Goal: Navigation & Orientation: Find specific page/section

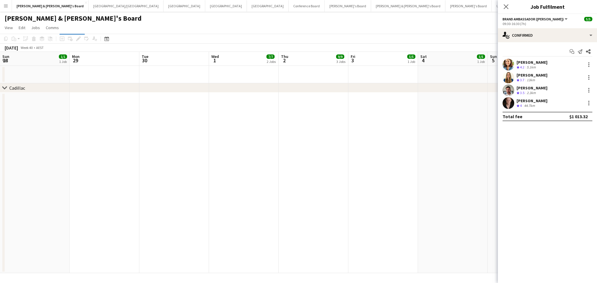
drag, startPoint x: 211, startPoint y: 184, endPoint x: 245, endPoint y: 179, distance: 33.9
click at [208, 184] on app-calendar-viewport "Sun 28 1/1 1 Job Mon 29 Tue 30 Wed 1 7/7 2 Jobs Thu 2 9/9 3 Jobs Fri 3 5/5 1 Jo…" at bounding box center [298, 163] width 597 height 222
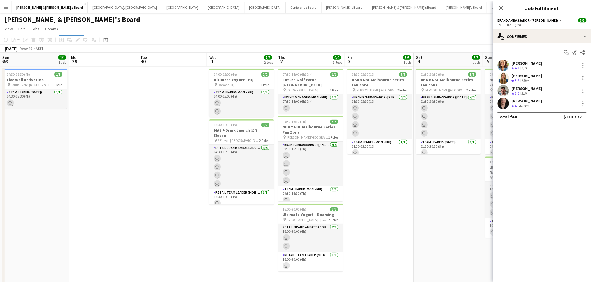
scroll to position [0, 344]
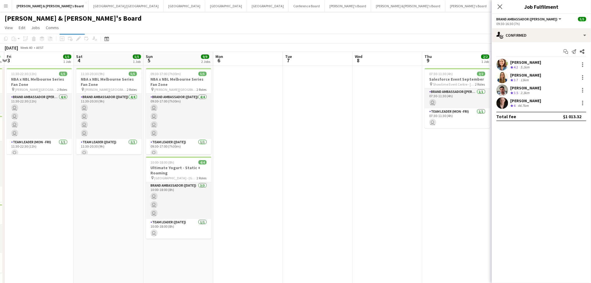
drag, startPoint x: 245, startPoint y: 179, endPoint x: 132, endPoint y: 170, distance: 112.9
click at [134, 171] on app-calendar-viewport "Sun 28 1/1 1 Job Mon 29 Tue 30 Wed 1 7/7 2 Jobs Thu 2 9/9 3 Jobs Fri 3 5/5 1 Jo…" at bounding box center [295, 185] width 591 height 267
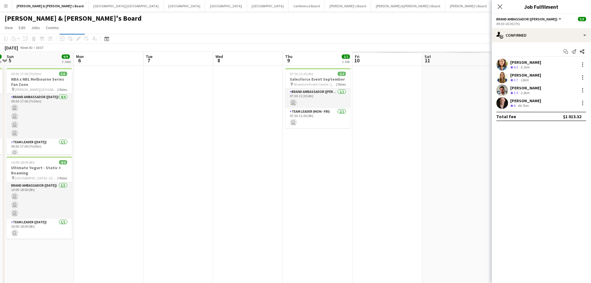
scroll to position [0, 209]
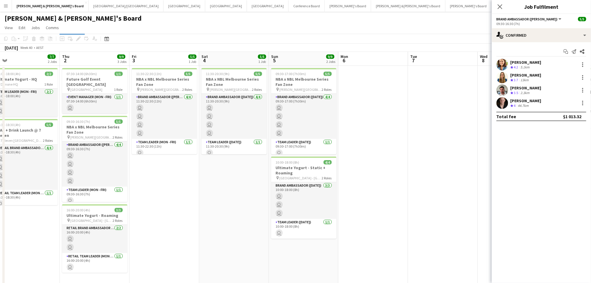
drag, startPoint x: 276, startPoint y: 196, endPoint x: 477, endPoint y: 187, distance: 201.6
click at [491, 184] on app-calendar-viewport "Tue 30 Wed 1 7/7 2 Jobs Thu 2 9/9 3 Jobs Fri 3 5/5 1 Job Sat 4 5/5 1 Job Sun 5 …" at bounding box center [295, 185] width 591 height 267
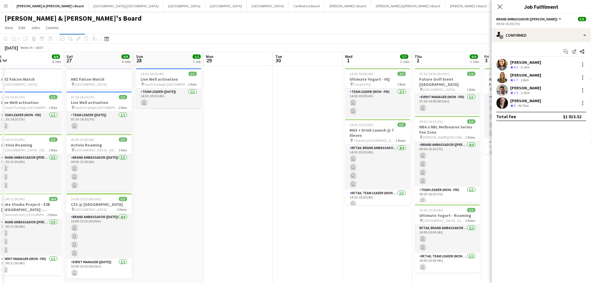
drag, startPoint x: 109, startPoint y: 232, endPoint x: 376, endPoint y: 207, distance: 267.9
click at [376, 207] on app-calendar-viewport "Wed 24 Thu 25 Fri 26 8/8 4 Jobs Sat 27 9/9 4 Jobs Sun 28 1/1 1 Job Mon 29 Tue 3…" at bounding box center [295, 185] width 591 height 267
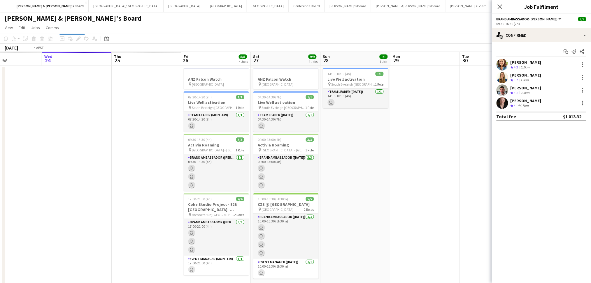
drag, startPoint x: 132, startPoint y: 226, endPoint x: 497, endPoint y: 224, distance: 364.9
click at [504, 224] on body "Menu Boards Boards Boards All jobs Status Workforce Workforce My Workforce Recr…" at bounding box center [295, 164] width 591 height 329
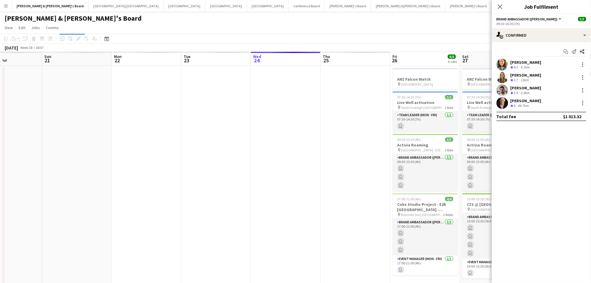
click at [497, 218] on body "Menu Boards Boards Boards All jobs Status Workforce Workforce My Workforce Recr…" at bounding box center [295, 164] width 591 height 329
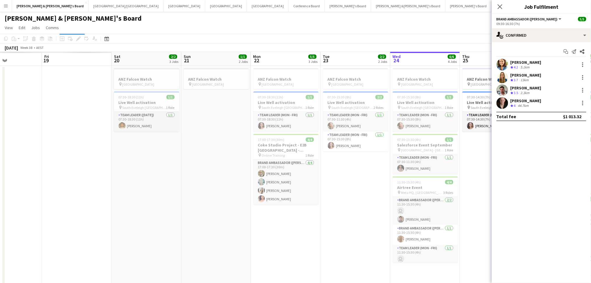
scroll to position [0, 139]
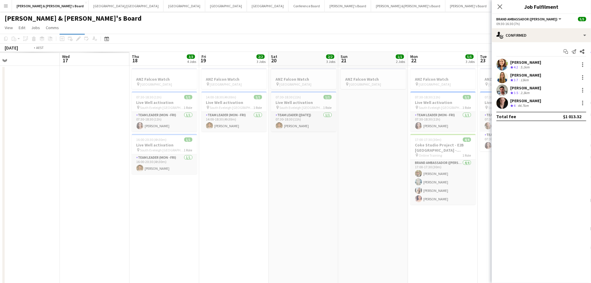
drag, startPoint x: 142, startPoint y: 236, endPoint x: 250, endPoint y: 240, distance: 108.2
click at [411, 240] on app-calendar-viewport "Sun 14 Mon 15 Tue 16 Wed 17 Thu 18 3/3 4 Jobs Fri 19 2/2 3 Jobs Sat 20 2/2 3 Jo…" at bounding box center [295, 207] width 591 height 310
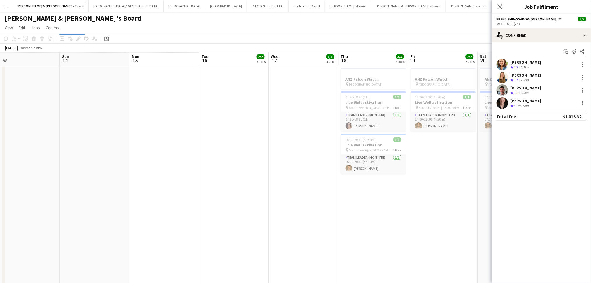
drag, startPoint x: 250, startPoint y: 240, endPoint x: 361, endPoint y: 239, distance: 110.8
click at [395, 239] on app-calendar-viewport "Thu 11 Fri 12 Sat 13 Sun 14 Mon 15 Tue 16 2/2 3 Jobs Wed 17 6/6 4 Jobs Thu 18 3…" at bounding box center [295, 207] width 591 height 310
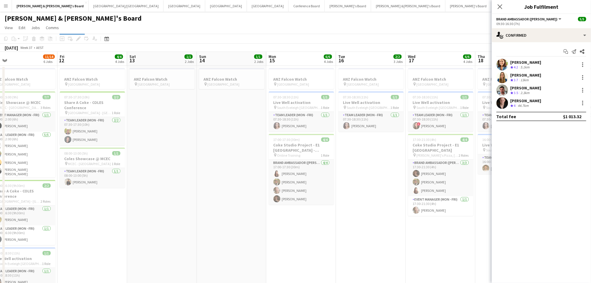
drag, startPoint x: 136, startPoint y: 237, endPoint x: 318, endPoint y: 231, distance: 182.0
click at [333, 232] on app-calendar-viewport "Tue 9 Wed 10 Thu 11 11/14 6 Jobs Fri 12 4/4 4 Jobs Sat 13 1/1 2 Jobs Sun 14 1/1…" at bounding box center [295, 252] width 591 height 400
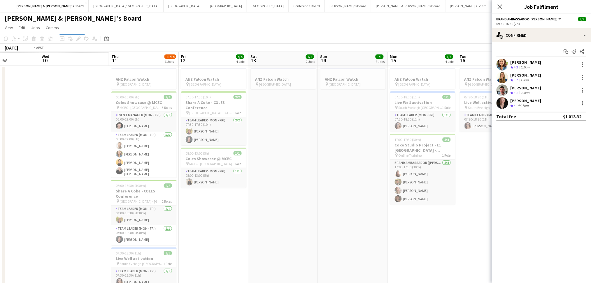
drag, startPoint x: 265, startPoint y: 222, endPoint x: 286, endPoint y: 222, distance: 21.0
click at [286, 222] on app-calendar-viewport "Sun 7 Mon 8 Tue 9 Wed 10 Thu 11 11/14 6 Jobs Fri 12 4/4 4 Jobs Sat 13 1/1 2 Job…" at bounding box center [295, 252] width 591 height 400
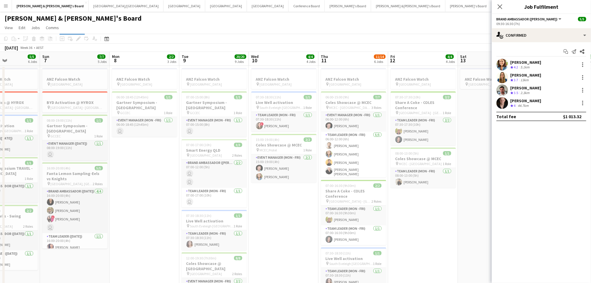
drag, startPoint x: 325, startPoint y: 227, endPoint x: 265, endPoint y: 229, distance: 60.1
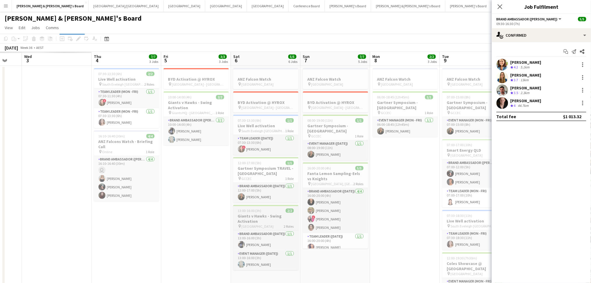
drag, startPoint x: 128, startPoint y: 229, endPoint x: 254, endPoint y: 226, distance: 126.5
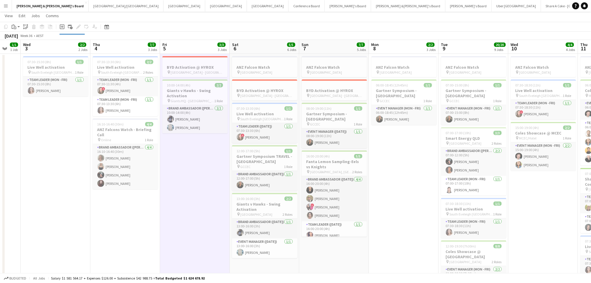
scroll to position [0, 0]
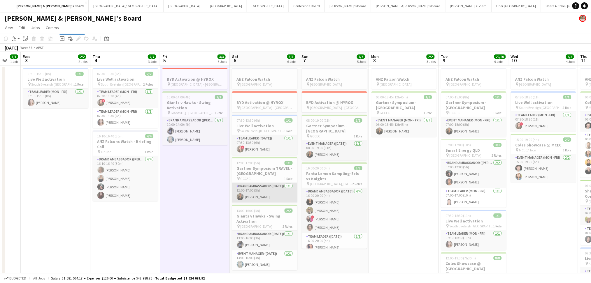
click at [247, 198] on app-card-role "Brand Ambassador ([DATE]) [DATE] 12:00-17:00 (5h) [PERSON_NAME]" at bounding box center [264, 193] width 65 height 20
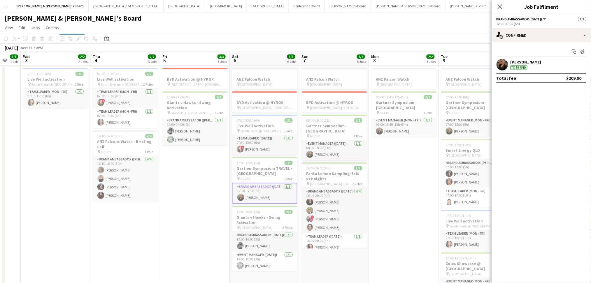
click at [532, 67] on div "[PERSON_NAME] To be paid" at bounding box center [525, 64] width 31 height 10
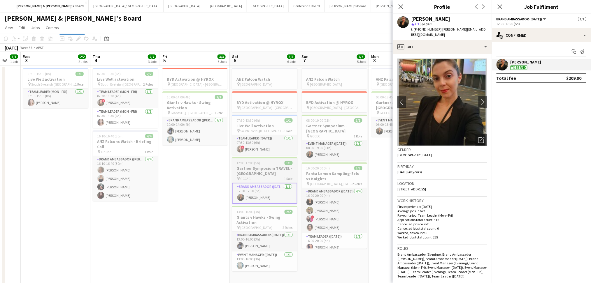
scroll to position [0, 118]
click at [269, 170] on h3 "Gartner Symposium TRAVEL - [GEOGRAPHIC_DATA]" at bounding box center [264, 171] width 65 height 10
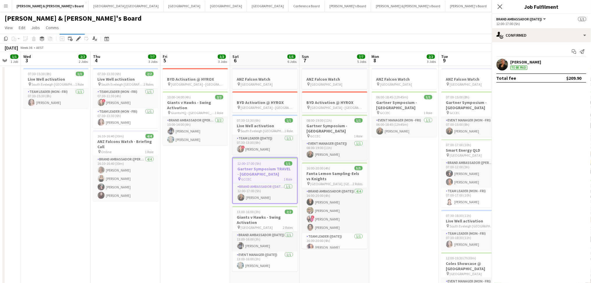
click at [270, 170] on h3 "Gartner Symposium TRAVEL - [GEOGRAPHIC_DATA]" at bounding box center [265, 171] width 64 height 10
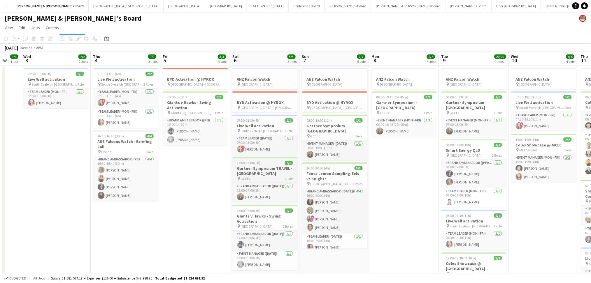
click at [270, 170] on h3 "Gartner Symposium TRAVEL - [GEOGRAPHIC_DATA]" at bounding box center [264, 171] width 65 height 10
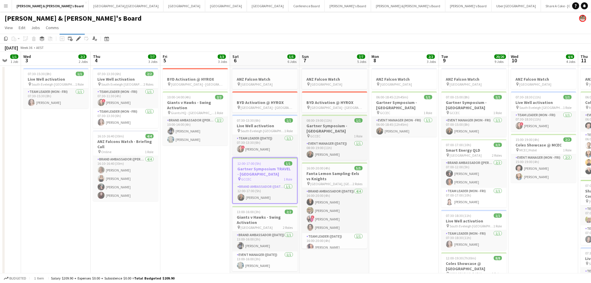
click at [351, 125] on h3 "Gartner Symposium - [GEOGRAPHIC_DATA]" at bounding box center [334, 128] width 65 height 10
click at [394, 104] on h3 "Gartner Symposium - [GEOGRAPHIC_DATA]" at bounding box center [404, 105] width 65 height 10
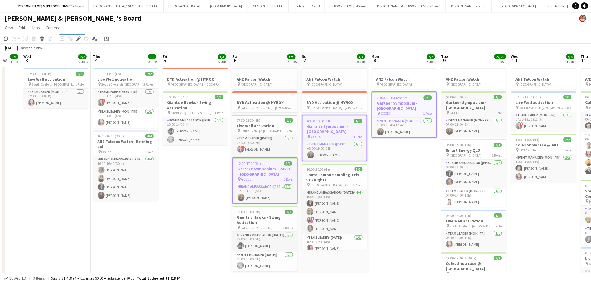
click at [453, 101] on h3 "Gartner Symposium - [GEOGRAPHIC_DATA]" at bounding box center [473, 105] width 65 height 10
click at [533, 147] on h3 "Coles Showcase @ MCEC" at bounding box center [543, 145] width 65 height 5
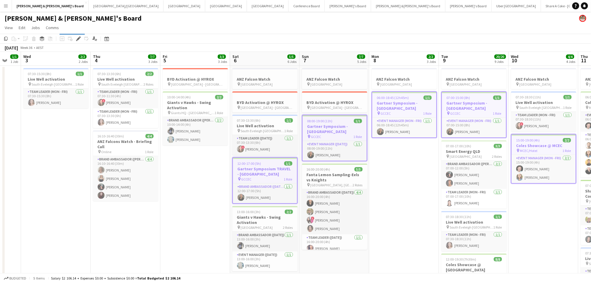
click at [533, 147] on h3 "Coles Showcase @ MCEC" at bounding box center [544, 145] width 64 height 5
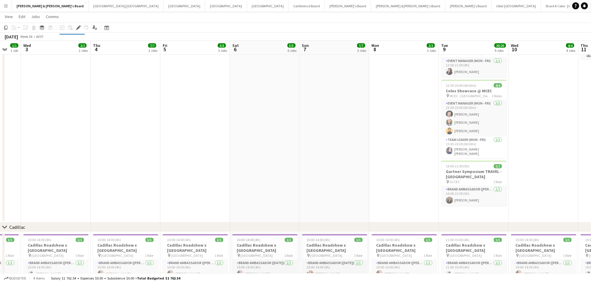
scroll to position [311, 0]
click at [489, 181] on div "pin GCCEC 1 Role" at bounding box center [473, 181] width 65 height 5
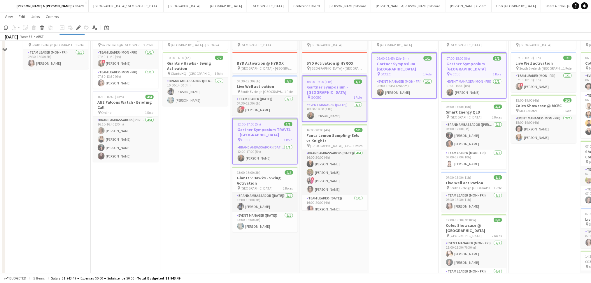
scroll to position [0, 0]
